Goal: Transaction & Acquisition: Book appointment/travel/reservation

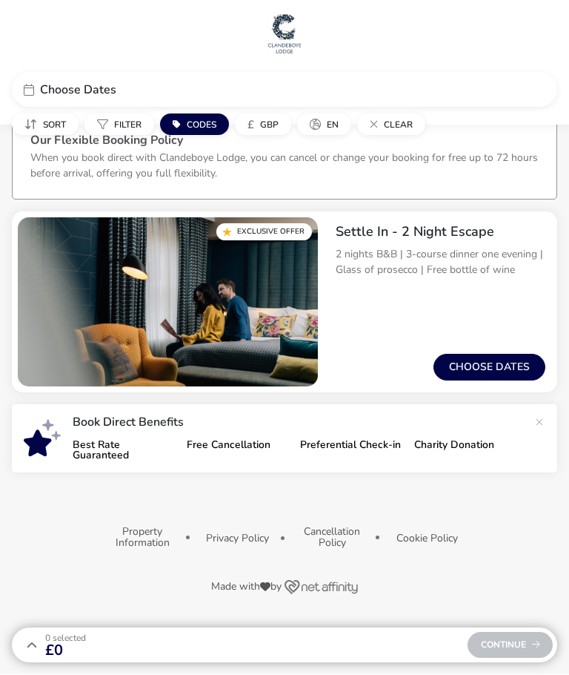
click at [506, 360] on button "Choose dates" at bounding box center [490, 367] width 112 height 27
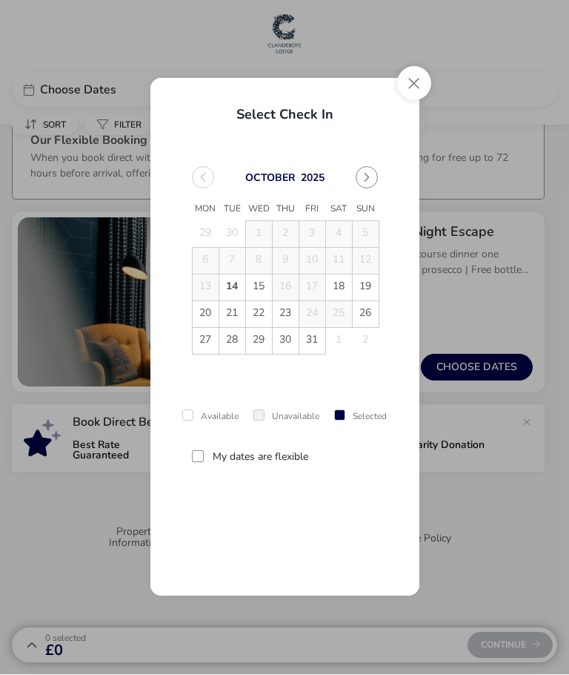
click at [333, 286] on span "18" at bounding box center [339, 288] width 26 height 26
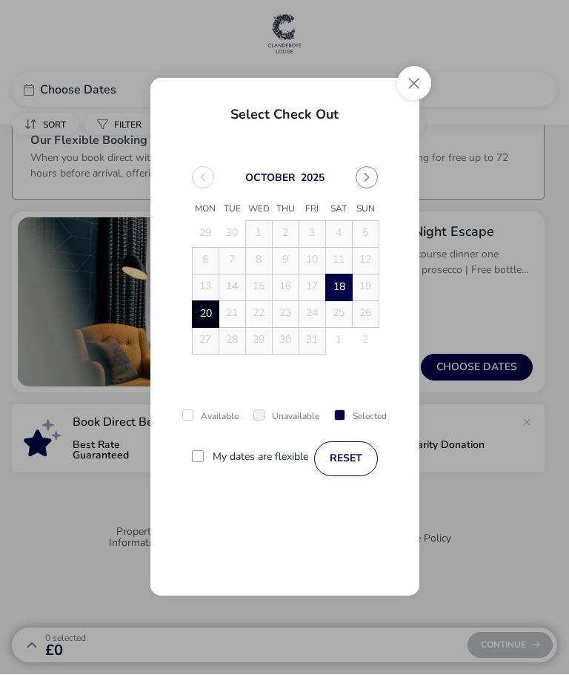
click at [199, 316] on span "20" at bounding box center [207, 316] width 26 height 26
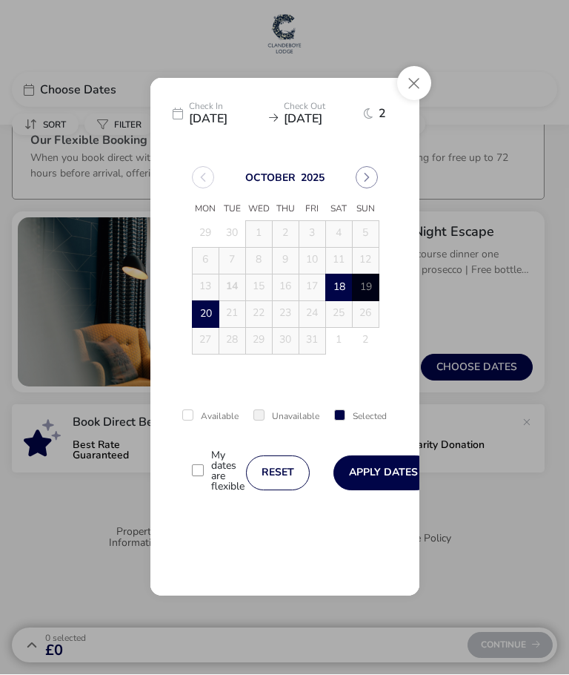
click at [374, 475] on button "Apply Dates" at bounding box center [384, 473] width 100 height 35
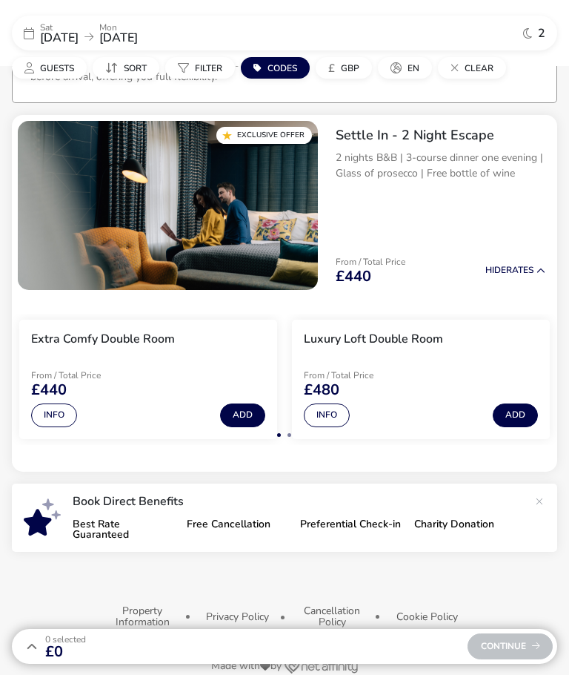
scroll to position [96, 0]
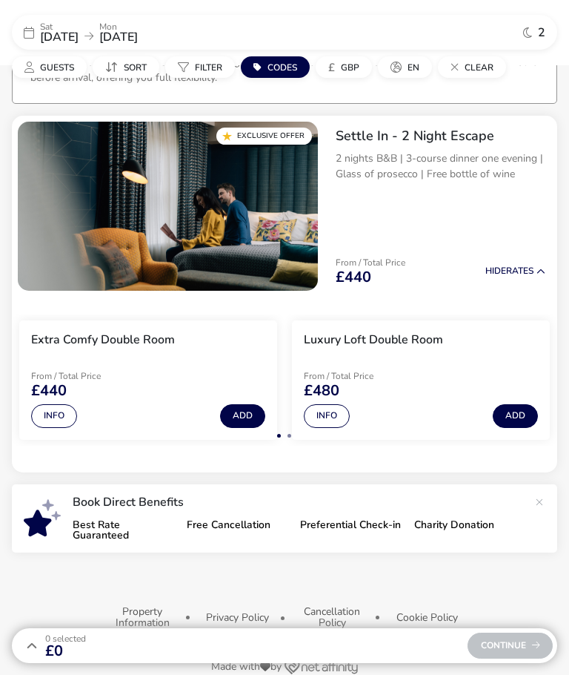
click at [428, 338] on h3 "Luxury Loft Double Room" at bounding box center [373, 340] width 139 height 16
click at [429, 343] on h3 "Luxury Loft Double Room" at bounding box center [373, 340] width 139 height 16
click at [334, 339] on h3 "Luxury Loft Double Room" at bounding box center [373, 340] width 139 height 16
click at [376, 348] on div "Luxury Loft Double Room" at bounding box center [373, 343] width 139 height 22
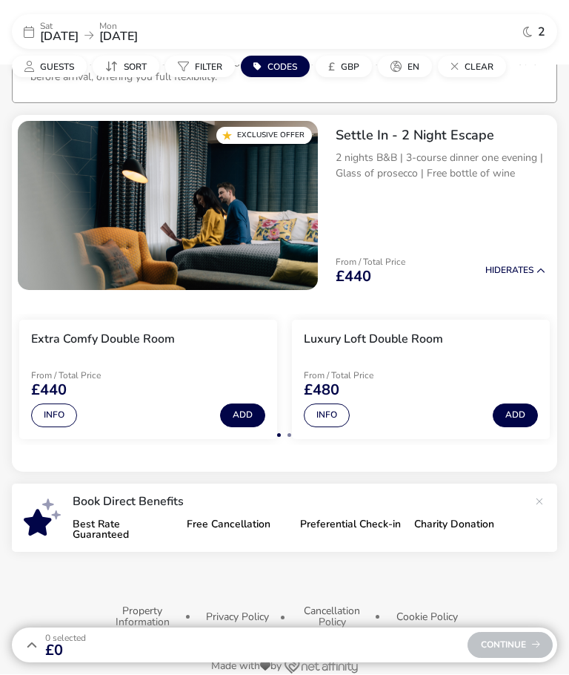
click at [320, 341] on h3 "Luxury Loft Double Room" at bounding box center [373, 340] width 139 height 16
click at [510, 407] on button "Add" at bounding box center [515, 416] width 45 height 24
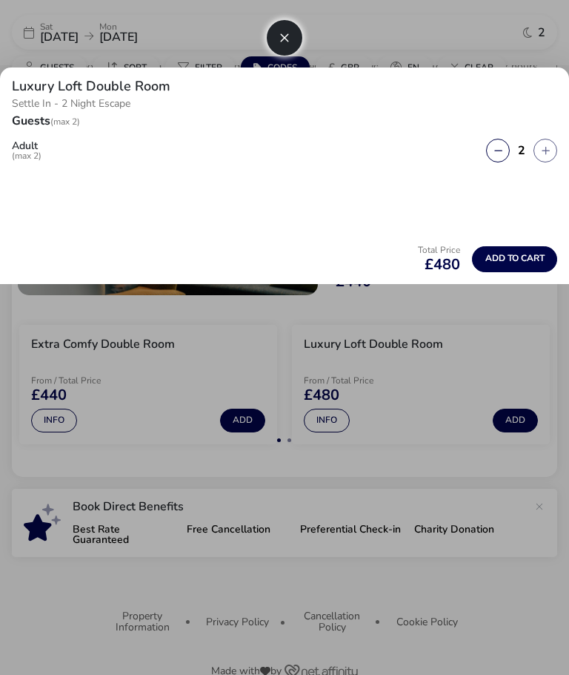
scroll to position [91, 0]
click at [518, 271] on button "Add to cart" at bounding box center [514, 259] width 85 height 26
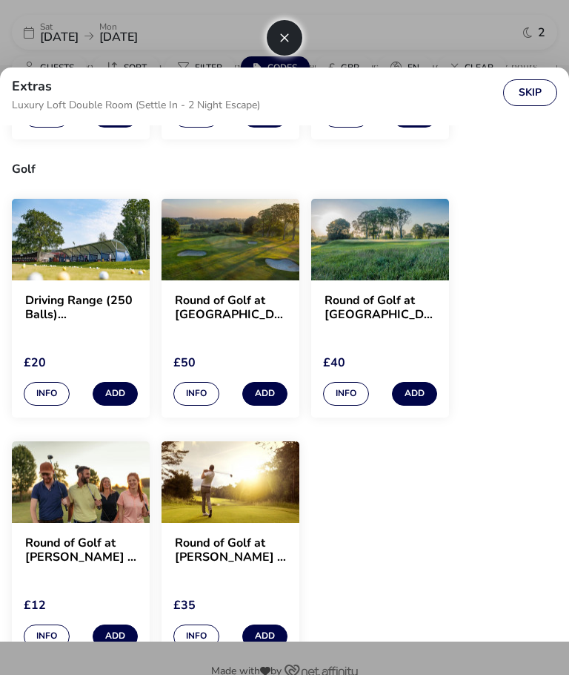
scroll to position [1292, 0]
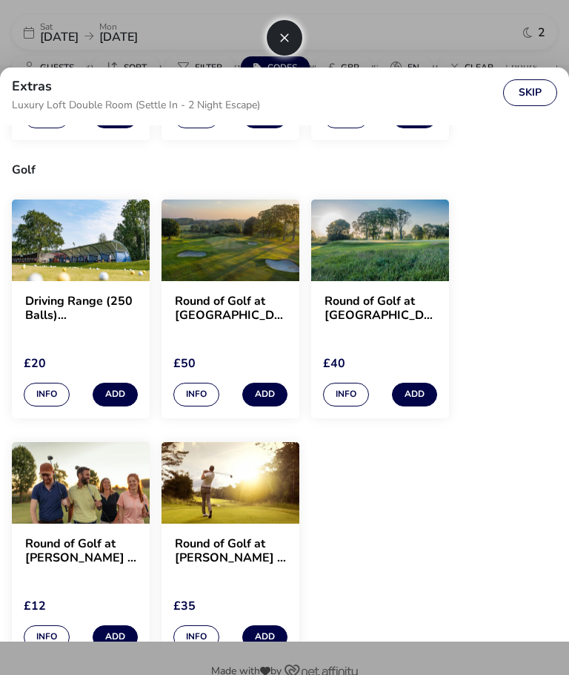
click at [520, 98] on button "Skip" at bounding box center [530, 92] width 54 height 27
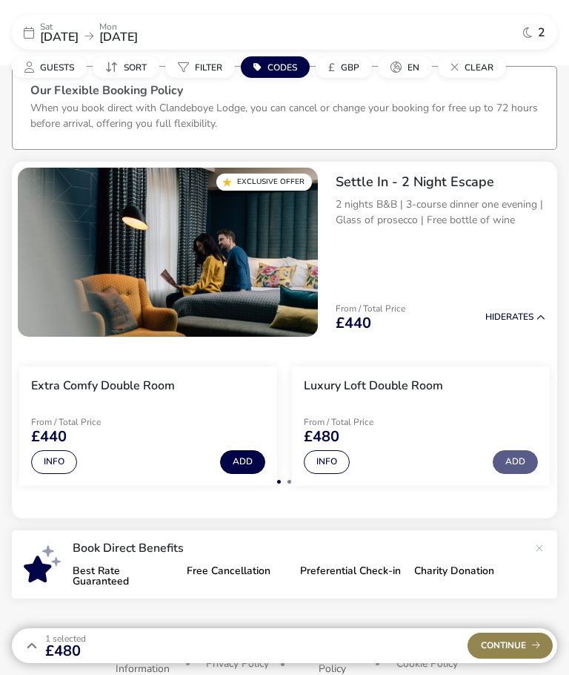
scroll to position [50, 0]
click at [326, 462] on button "Info" at bounding box center [327, 463] width 46 height 24
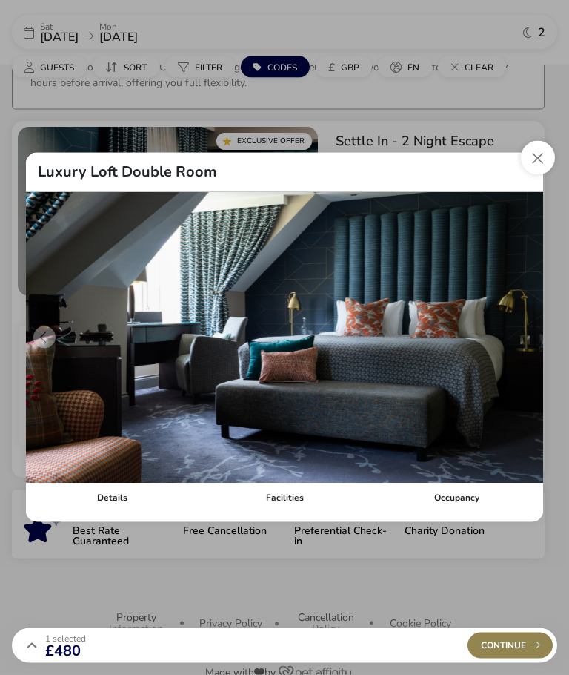
scroll to position [96, 0]
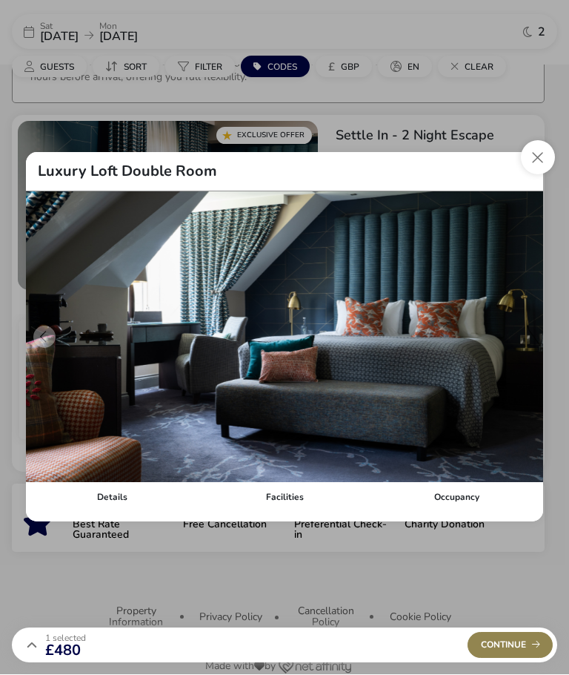
click at [104, 511] on div "Details" at bounding box center [112, 498] width 173 height 30
click at [286, 512] on div "Facilities" at bounding box center [285, 498] width 173 height 30
click at [518, 348] on button "details" at bounding box center [525, 337] width 22 height 22
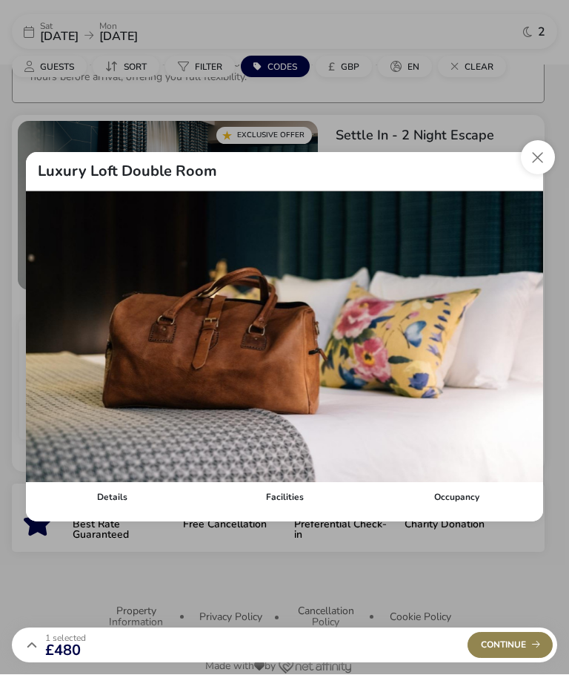
click at [527, 348] on button "details" at bounding box center [525, 337] width 22 height 22
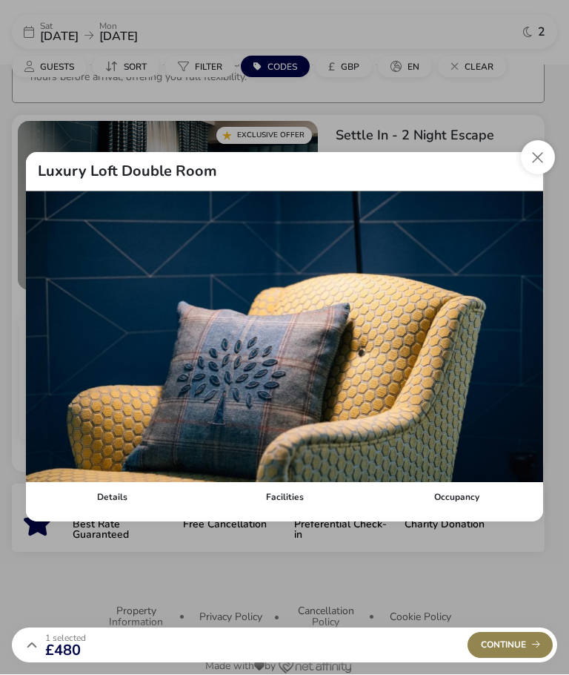
click at [527, 348] on button "details" at bounding box center [525, 337] width 22 height 22
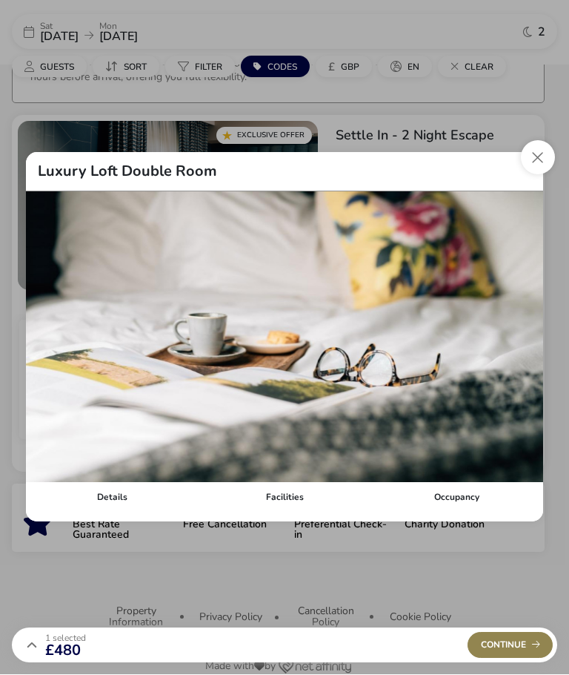
click at [521, 348] on button "details" at bounding box center [525, 337] width 22 height 22
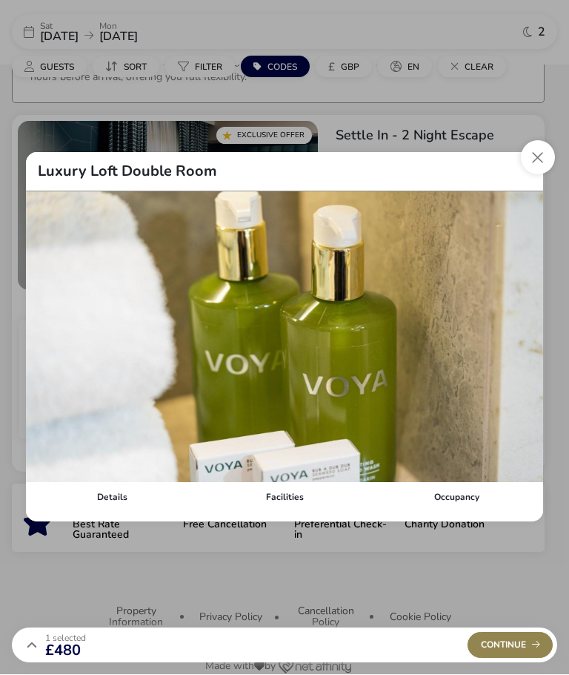
click at [526, 348] on button "details" at bounding box center [525, 337] width 22 height 22
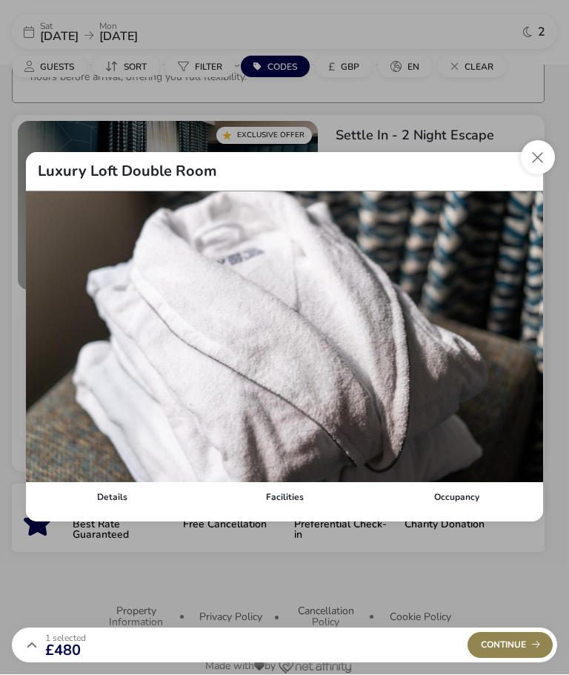
click at [523, 348] on button "details" at bounding box center [525, 337] width 22 height 22
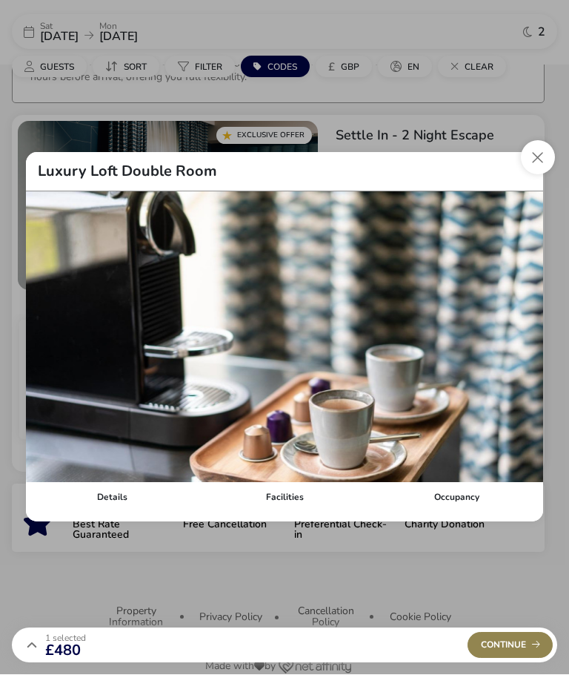
click at [530, 348] on button "details" at bounding box center [525, 337] width 22 height 22
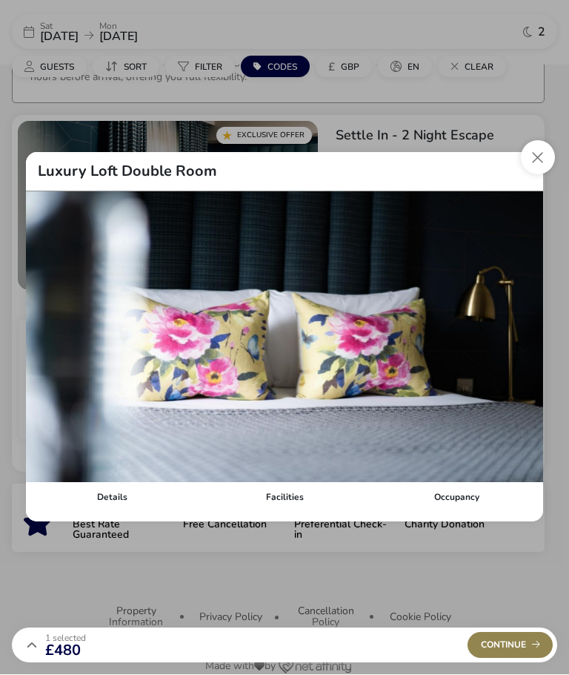
click at [533, 348] on button "details" at bounding box center [525, 337] width 22 height 22
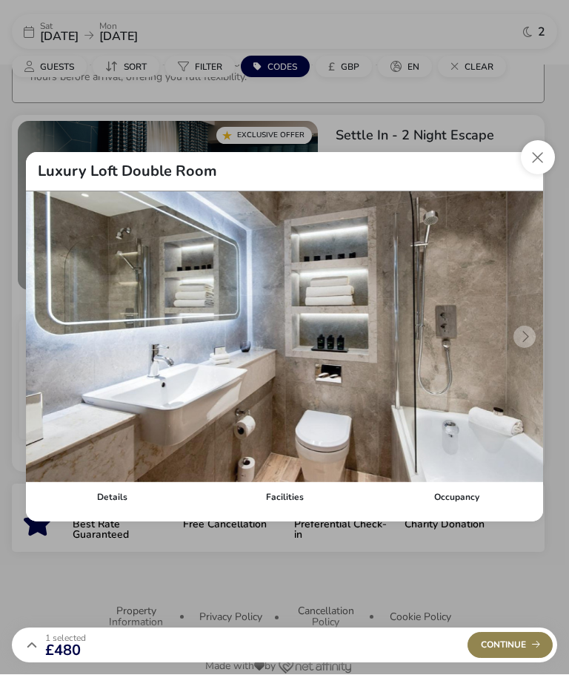
click at [529, 365] on img "9 / 9" at bounding box center [285, 337] width 518 height 291
click at [526, 364] on img "9 / 9" at bounding box center [285, 337] width 518 height 291
click at [524, 364] on img "9 / 9" at bounding box center [285, 337] width 518 height 291
click at [46, 348] on button "details" at bounding box center [44, 337] width 22 height 22
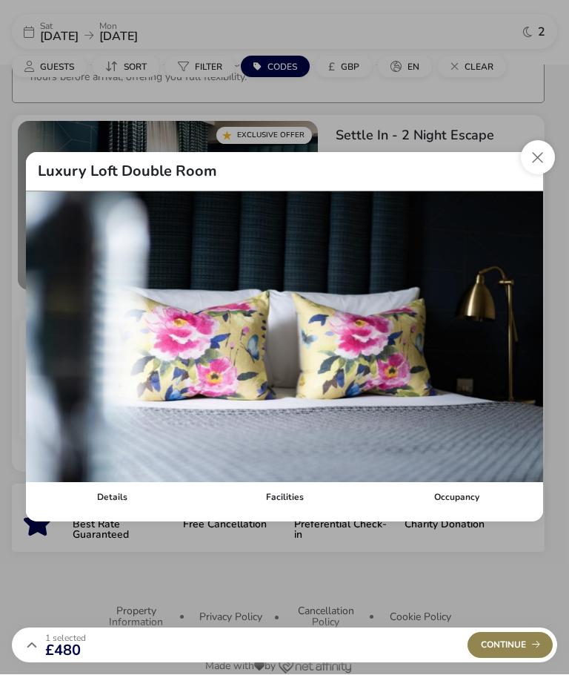
click at [46, 348] on button "details" at bounding box center [44, 337] width 22 height 22
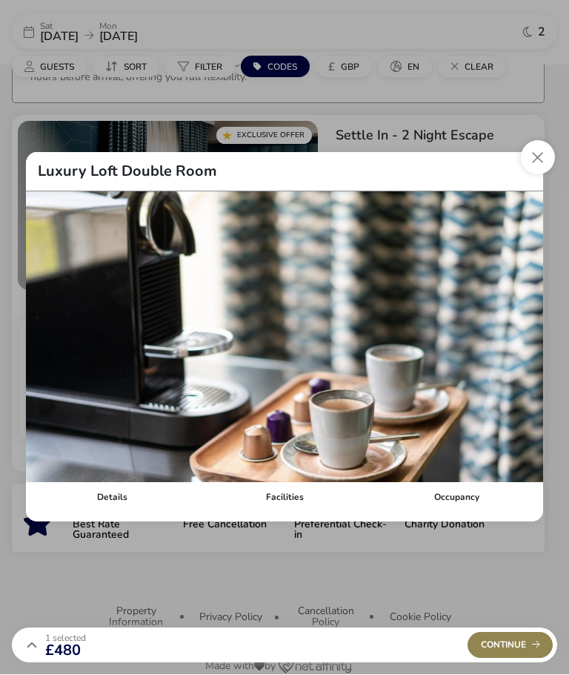
click at [45, 348] on button "details" at bounding box center [44, 337] width 22 height 22
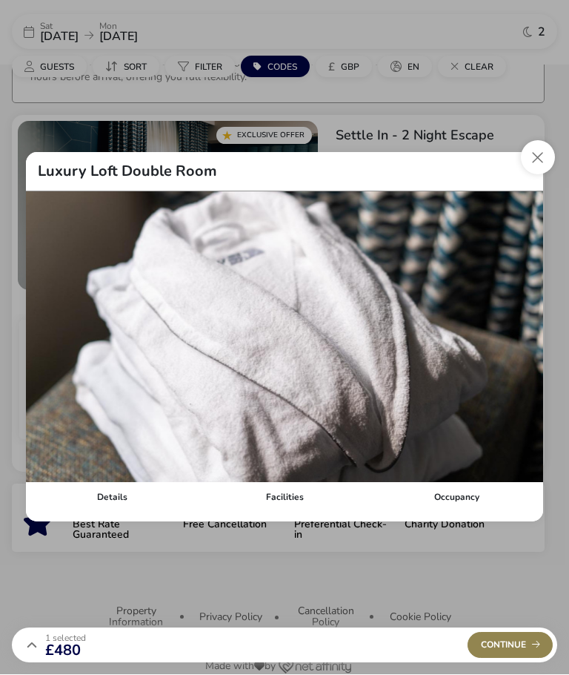
click at [46, 348] on button "details" at bounding box center [44, 337] width 22 height 22
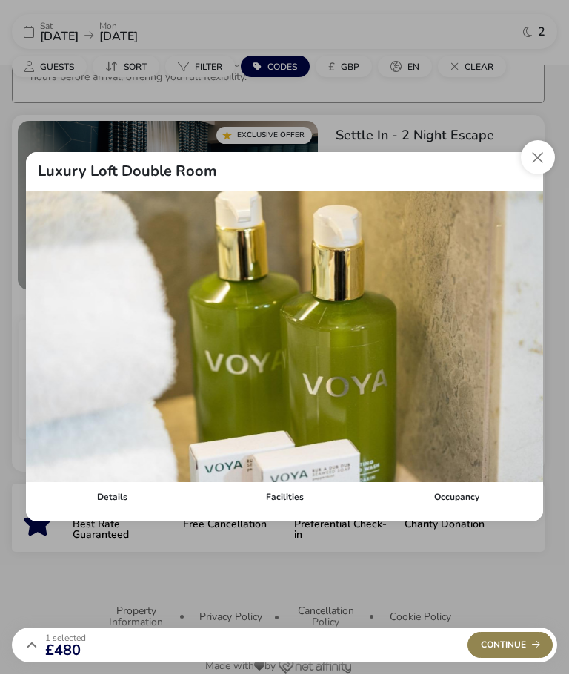
click at [46, 348] on button "details" at bounding box center [44, 337] width 22 height 22
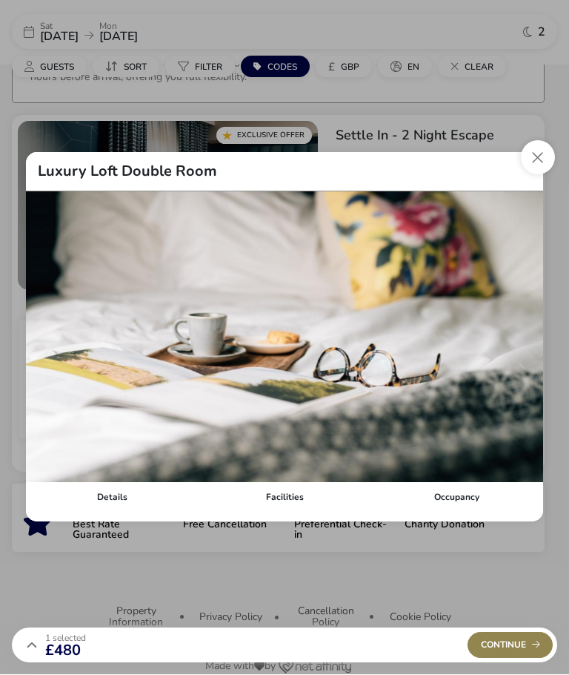
click at [44, 348] on button "details" at bounding box center [44, 337] width 22 height 22
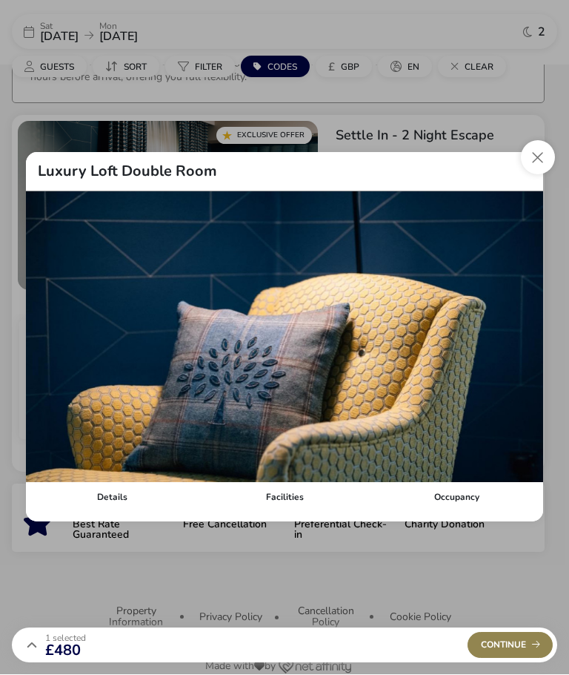
click at [39, 348] on button "details" at bounding box center [44, 337] width 22 height 22
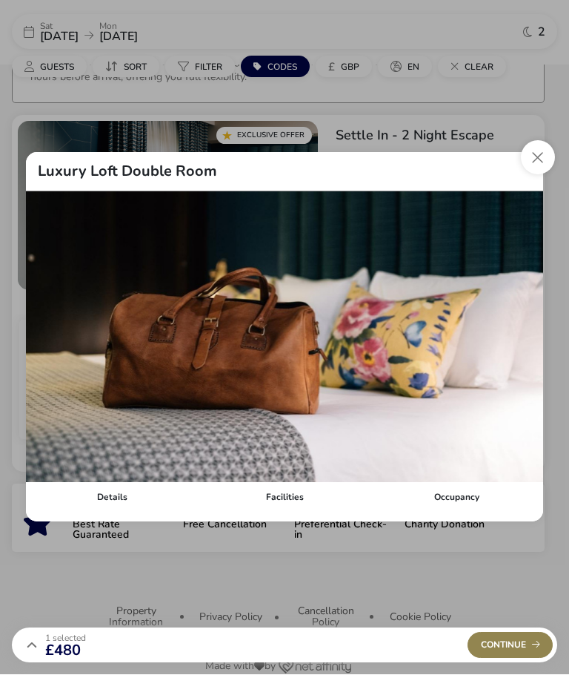
click at [39, 348] on button "details" at bounding box center [44, 337] width 22 height 22
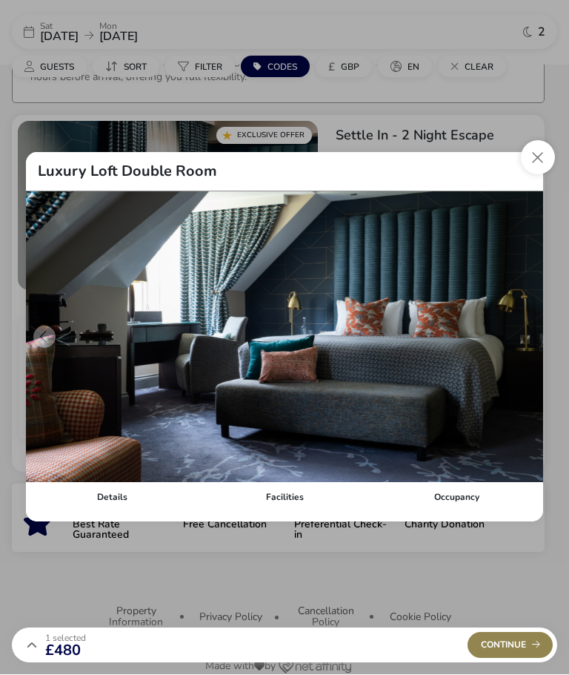
click at [38, 360] on img "1 / 9" at bounding box center [285, 337] width 518 height 291
click at [37, 356] on img "1 / 9" at bounding box center [285, 337] width 518 height 291
click at [40, 360] on img "1 / 9" at bounding box center [285, 337] width 518 height 291
click at [39, 359] on img "1 / 9" at bounding box center [285, 337] width 518 height 291
click at [101, 512] on div "Details" at bounding box center [112, 498] width 173 height 30
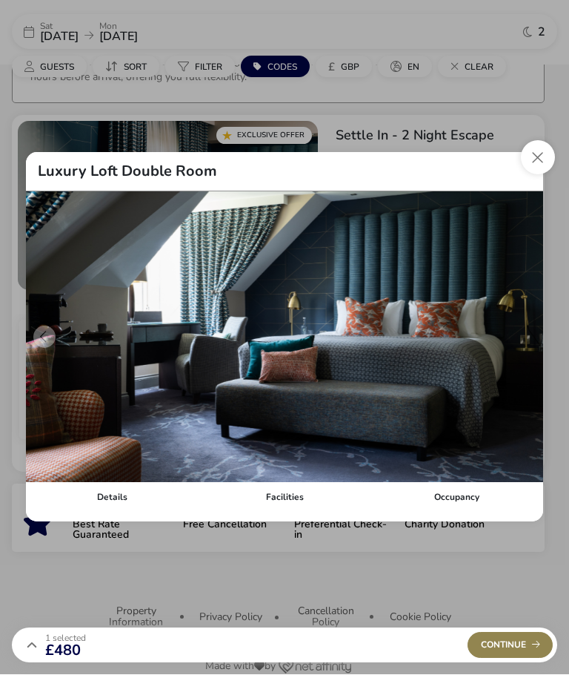
click at [103, 509] on div "Details" at bounding box center [112, 498] width 173 height 30
click at [108, 512] on div "Details" at bounding box center [112, 498] width 173 height 30
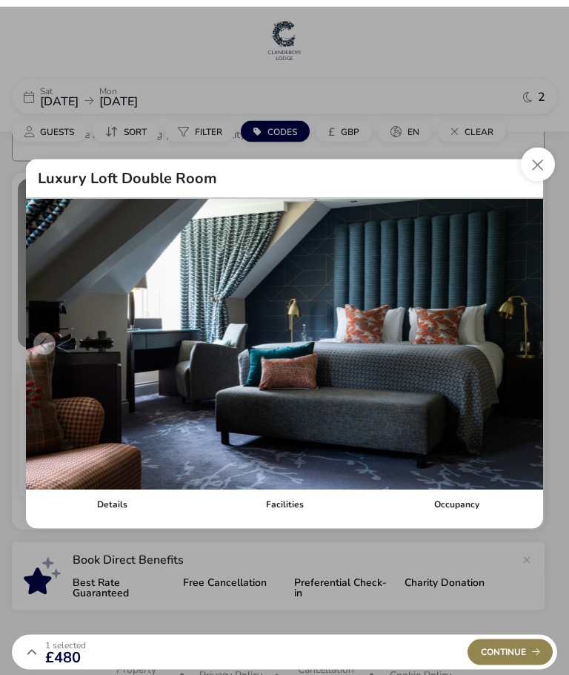
scroll to position [0, 0]
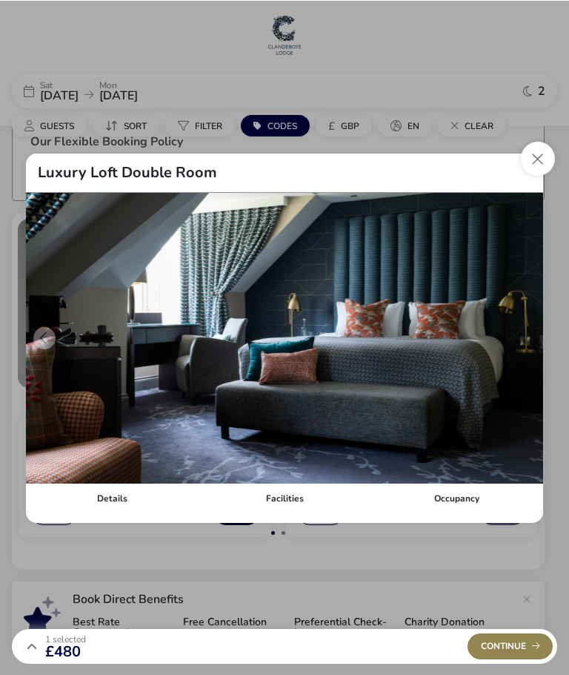
click at [520, 328] on button "details" at bounding box center [525, 337] width 22 height 22
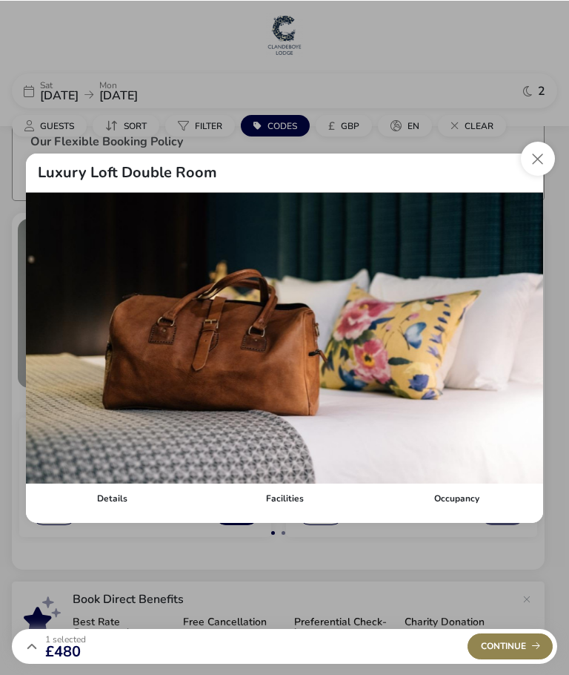
click at [525, 334] on button "details" at bounding box center [525, 337] width 22 height 22
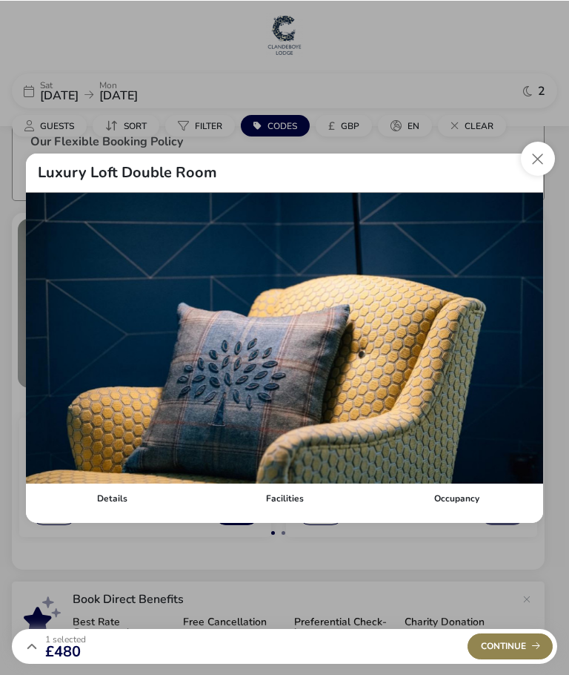
click at [528, 331] on button "details" at bounding box center [525, 337] width 22 height 22
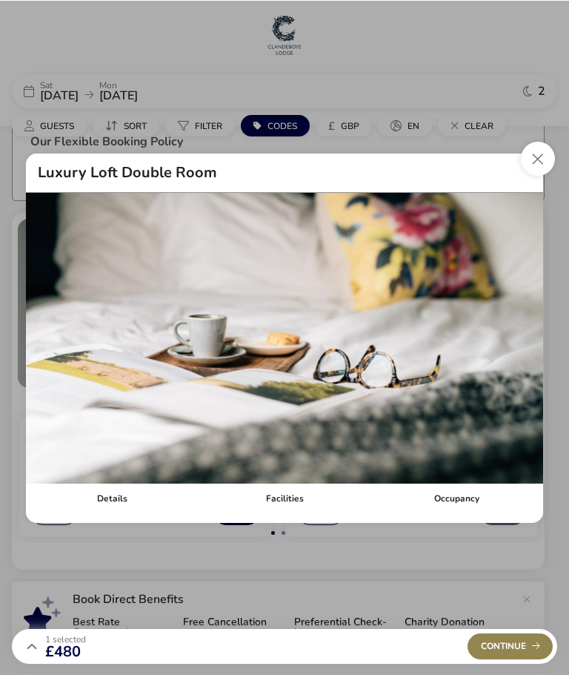
click at [538, 174] on button "Close dialog" at bounding box center [538, 158] width 34 height 34
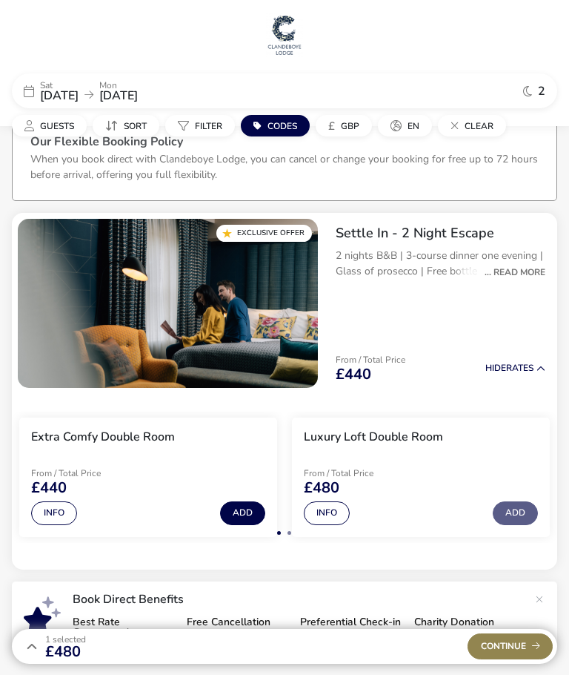
click at [268, 668] on div "Our Flexible Booking Policy When you book direct with [GEOGRAPHIC_DATA], you ca…" at bounding box center [284, 392] width 569 height 574
